Goal: Obtain resource: Obtain resource

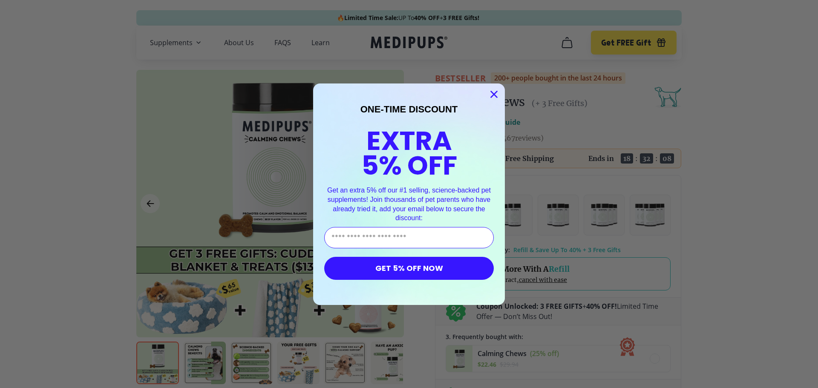
type input "**********"
click at [417, 269] on button "GET 5% OFF NOW" at bounding box center [409, 268] width 170 height 23
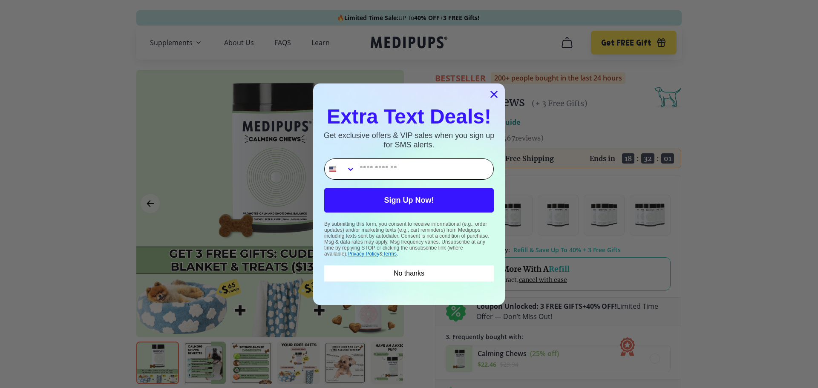
click at [424, 173] on input "Phone Number" at bounding box center [424, 169] width 138 height 20
type input "**********"
click at [405, 199] on button "Sign Up Now!" at bounding box center [409, 200] width 170 height 24
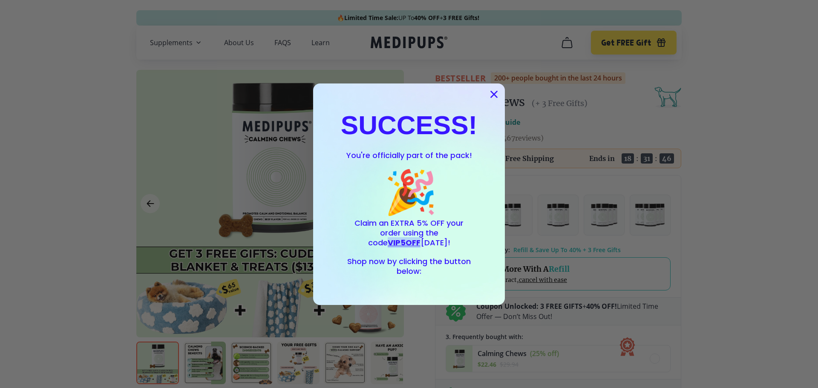
drag, startPoint x: 462, startPoint y: 236, endPoint x: 433, endPoint y: 237, distance: 29.8
click at [421, 237] on span "VIP5OFF" at bounding box center [404, 242] width 33 height 11
copy span "VIP5OFF"
click at [492, 91] on circle "Close dialog" at bounding box center [494, 94] width 14 height 14
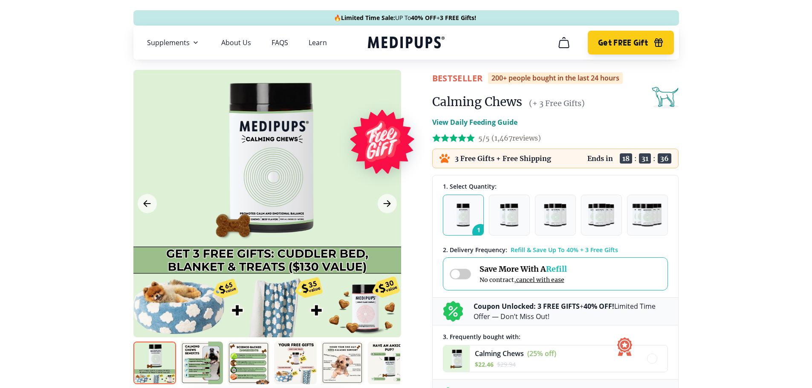
click at [610, 42] on span "Get FREE Gift" at bounding box center [623, 43] width 50 height 10
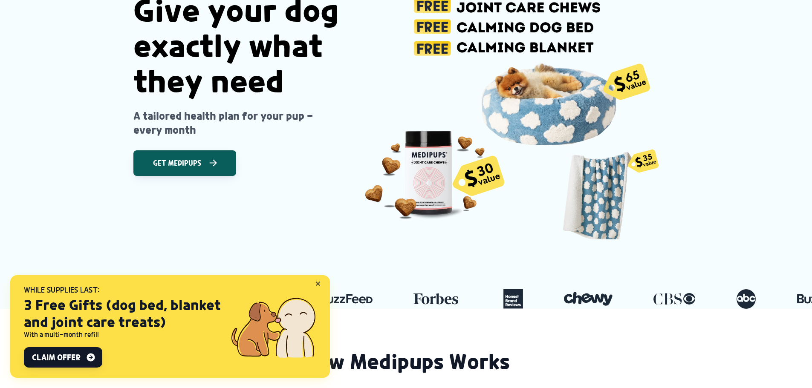
scroll to position [171, 0]
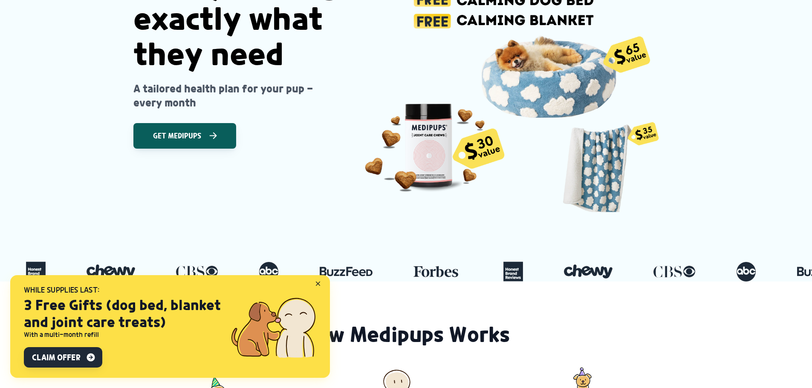
click at [71, 359] on span "Claim Offer" at bounding box center [56, 358] width 48 height 10
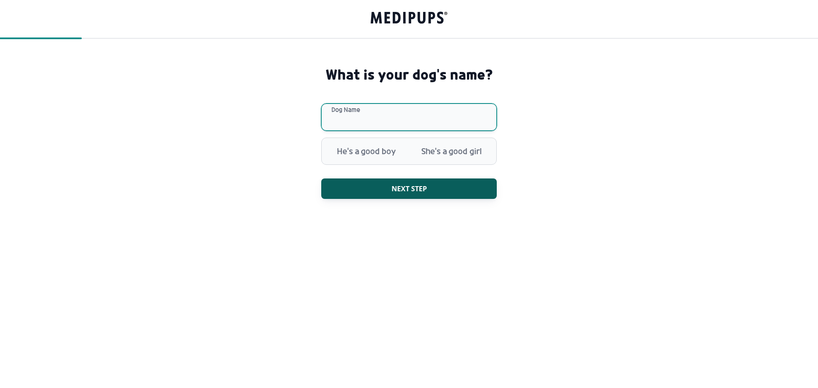
click at [391, 118] on input "Dog Name" at bounding box center [409, 117] width 176 height 27
type input "*****"
click at [445, 155] on span "She's a good girl" at bounding box center [451, 151] width 85 height 22
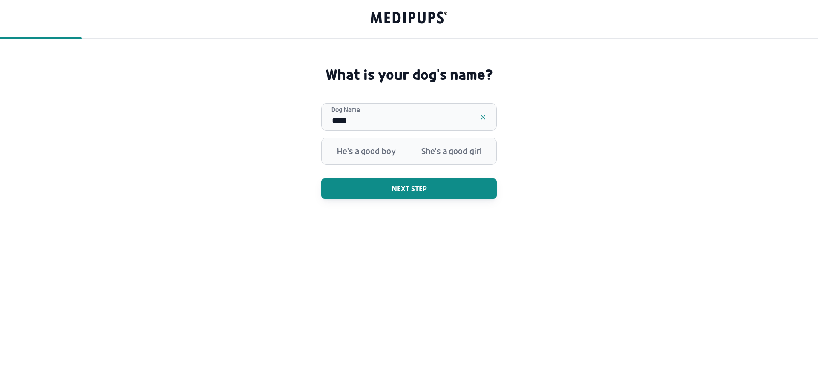
click at [403, 190] on span "Next step" at bounding box center [409, 189] width 35 height 9
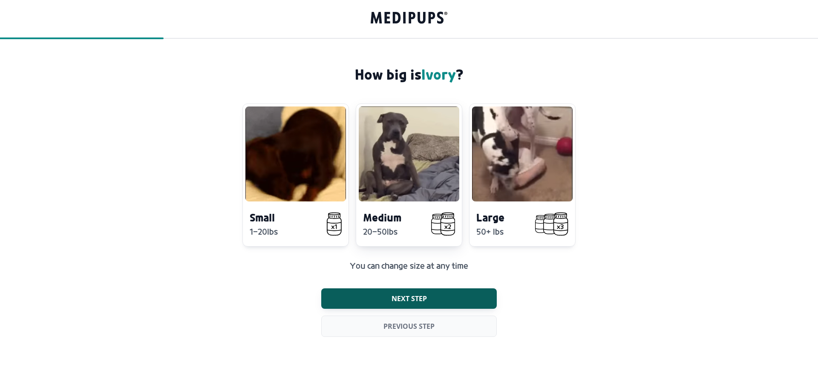
click at [395, 187] on video at bounding box center [409, 154] width 101 height 95
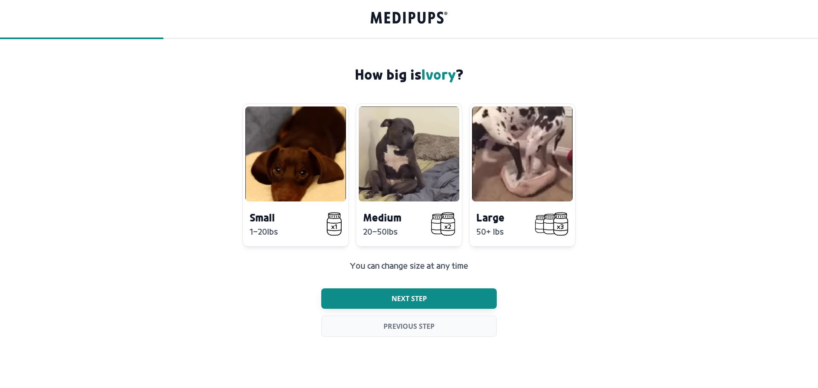
click at [415, 301] on span "Next step" at bounding box center [409, 299] width 35 height 9
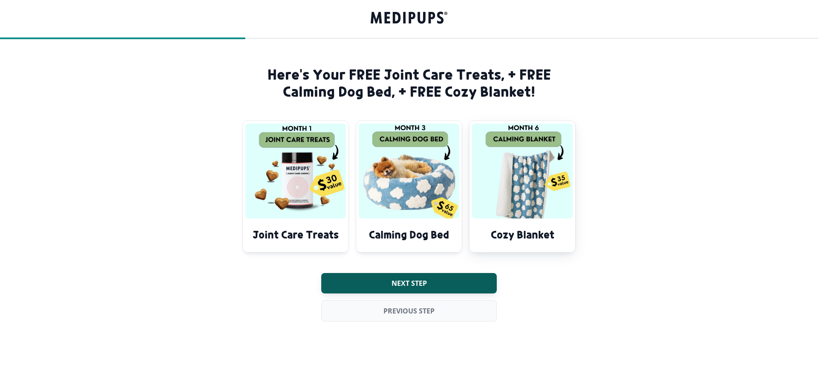
click at [501, 184] on img at bounding box center [522, 171] width 101 height 95
click at [402, 217] on img at bounding box center [409, 171] width 101 height 95
click at [321, 203] on img at bounding box center [296, 171] width 101 height 95
click at [549, 171] on img at bounding box center [522, 171] width 101 height 95
click at [408, 281] on span "Next step" at bounding box center [409, 283] width 35 height 9
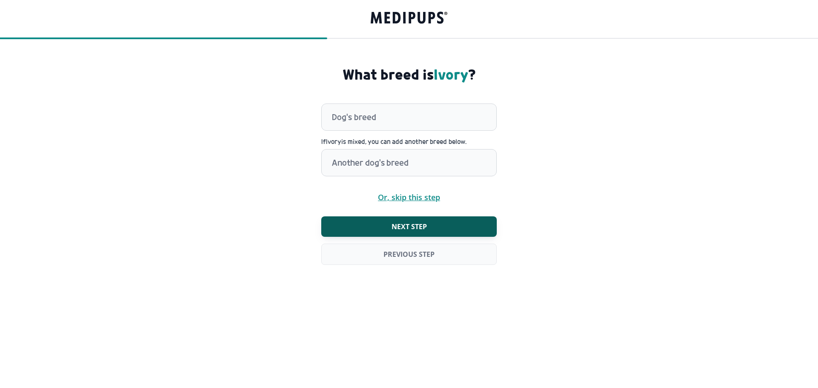
click at [407, 198] on span "Or, skip this step" at bounding box center [409, 198] width 62 height 8
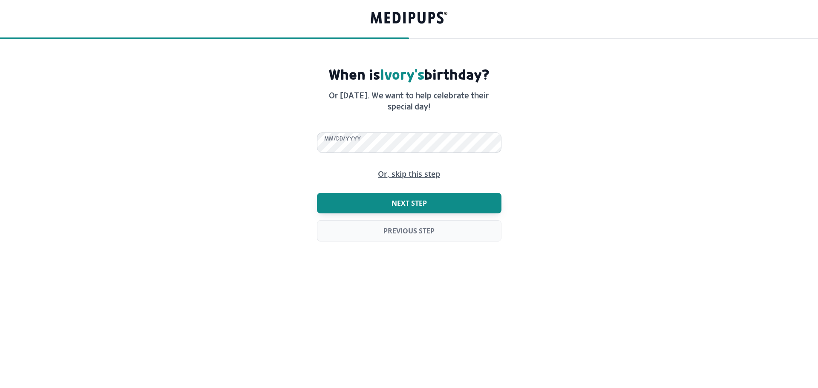
click at [421, 199] on span "Next step" at bounding box center [409, 203] width 35 height 9
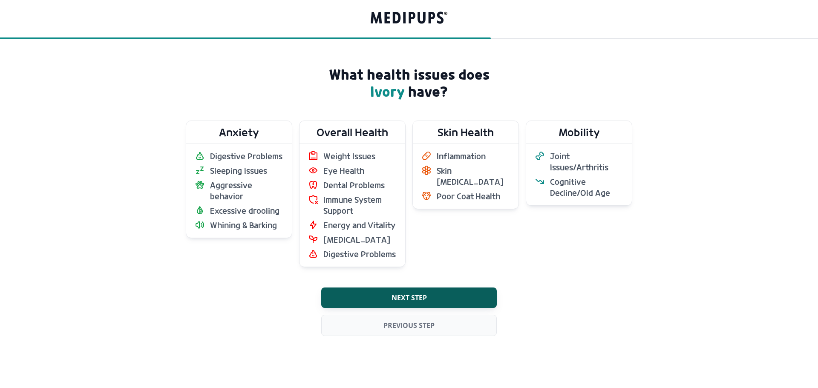
click at [427, 222] on label "Skin Health Inflammation Skin [MEDICAL_DATA] Poor Coat Health" at bounding box center [466, 194] width 107 height 147
click at [366, 222] on span "Energy and Vitality" at bounding box center [360, 225] width 72 height 11
click at [214, 168] on span "Sleeping Issues" at bounding box center [238, 170] width 57 height 11
click at [215, 144] on div "Digestive Problems Sleeping Issues Aggressive behavior Excessive drooling Whini…" at bounding box center [239, 191] width 106 height 94
click at [251, 195] on span "Aggressive behavior" at bounding box center [246, 191] width 73 height 22
